Goal: Find specific page/section: Find specific page/section

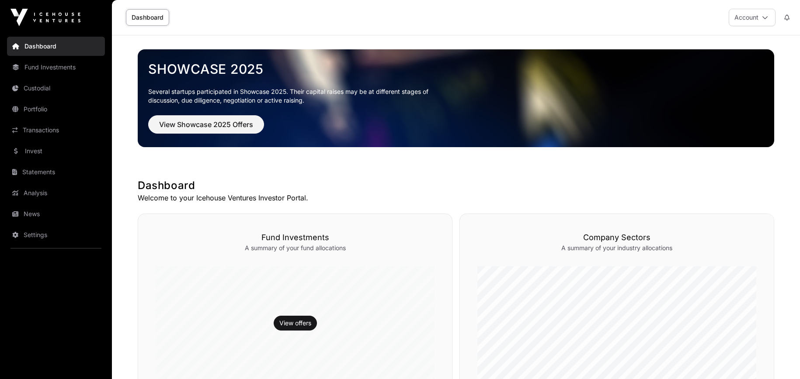
click at [49, 132] on link "Transactions" at bounding box center [56, 130] width 98 height 19
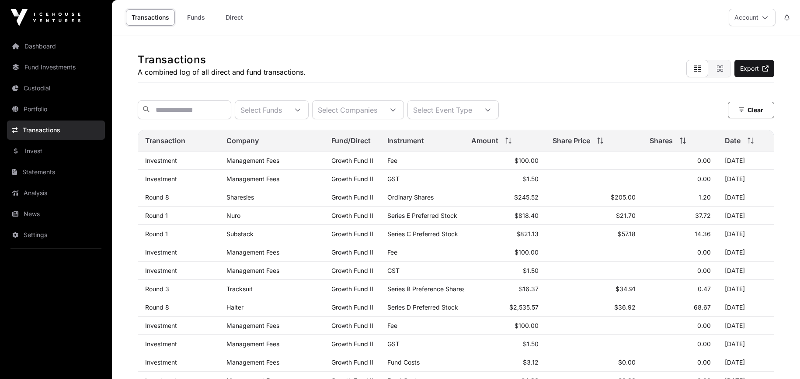
click at [52, 113] on link "Portfolio" at bounding box center [56, 109] width 98 height 19
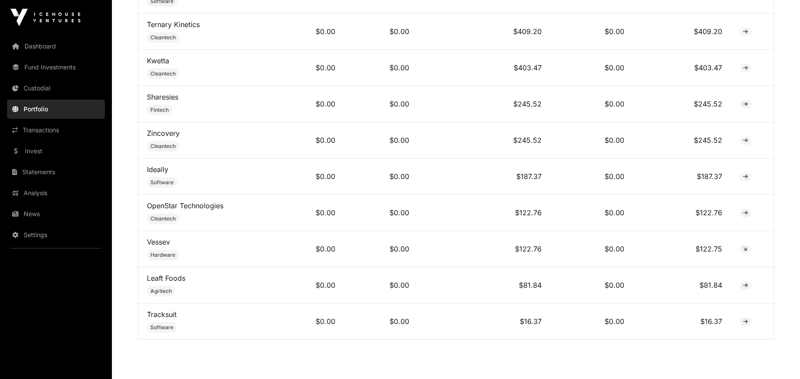
scroll to position [747, 0]
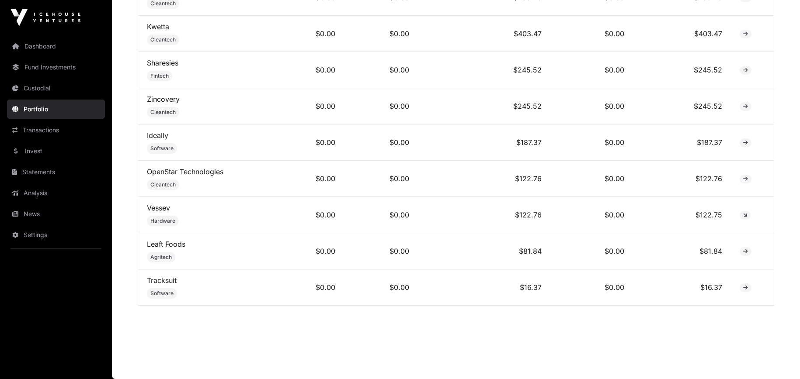
click at [35, 145] on link "Invest" at bounding box center [56, 151] width 98 height 19
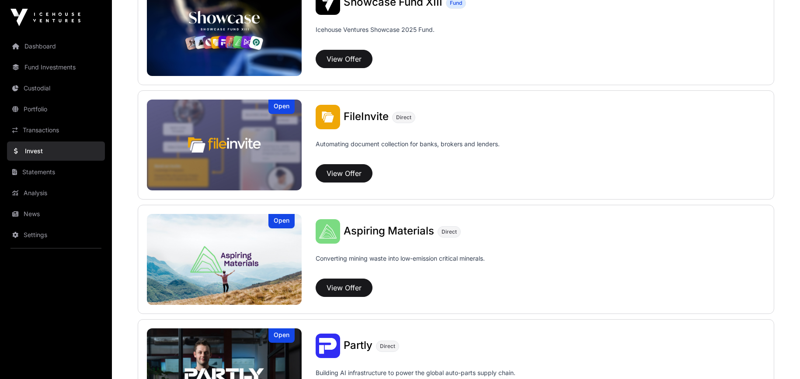
scroll to position [324, 0]
